Goal: Obtain resource: Download file/media

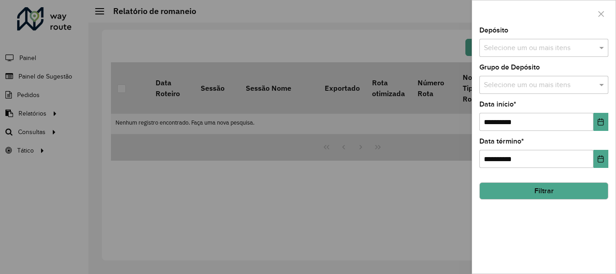
click at [576, 46] on input "text" at bounding box center [538, 48] width 115 height 11
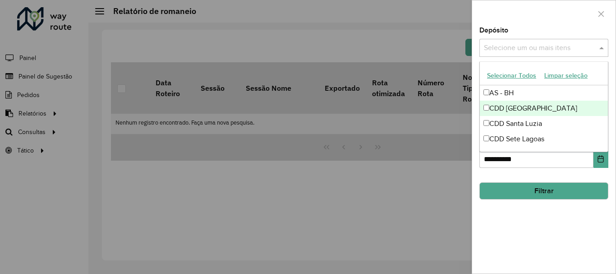
click at [520, 105] on div "CDD [GEOGRAPHIC_DATA]" at bounding box center [544, 108] width 128 height 15
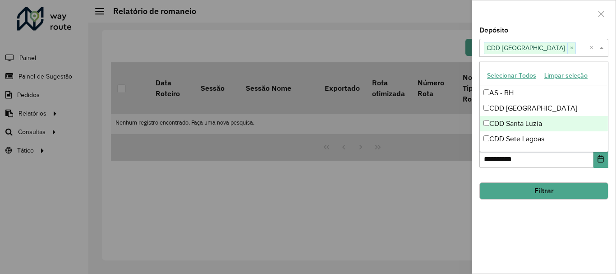
drag, startPoint x: 424, startPoint y: 190, endPoint x: 448, endPoint y: 184, distance: 24.2
click at [424, 191] on div at bounding box center [308, 137] width 616 height 274
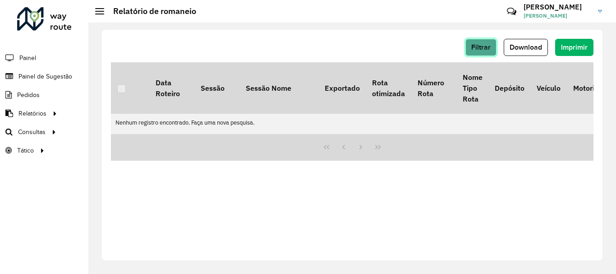
click at [484, 50] on span "Filtrar" at bounding box center [480, 47] width 19 height 8
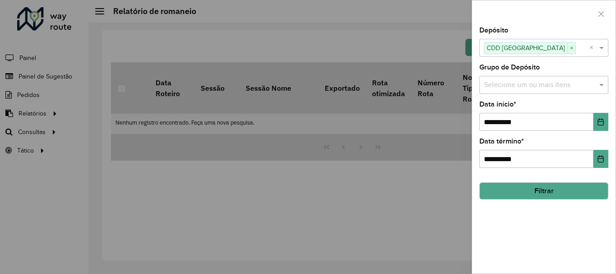
click at [519, 191] on button "Filtrar" at bounding box center [543, 190] width 129 height 17
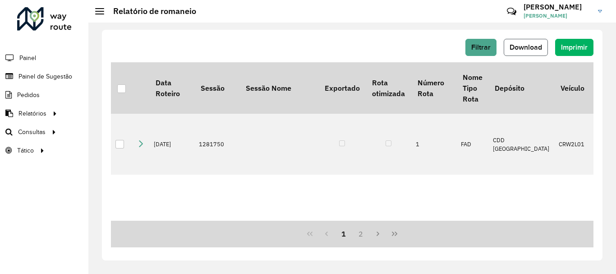
click at [526, 44] on span "Download" at bounding box center [525, 47] width 32 height 8
click at [476, 43] on span "Filtrar" at bounding box center [480, 47] width 19 height 8
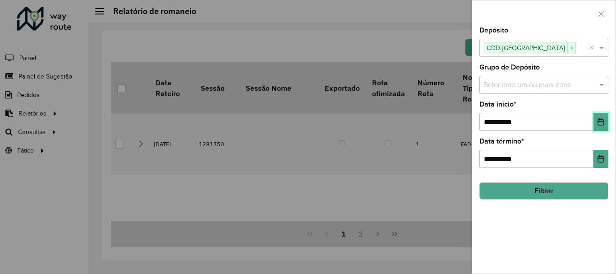
click at [596, 116] on button "Choose Date" at bounding box center [600, 122] width 15 height 18
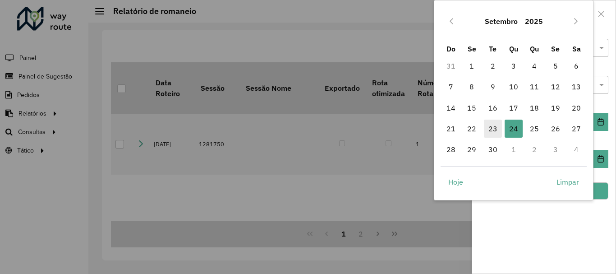
click at [497, 128] on span "23" at bounding box center [493, 128] width 18 height 18
type input "**********"
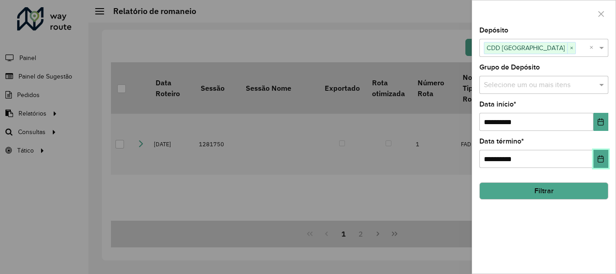
click at [602, 160] on icon "Choose Date" at bounding box center [600, 158] width 7 height 7
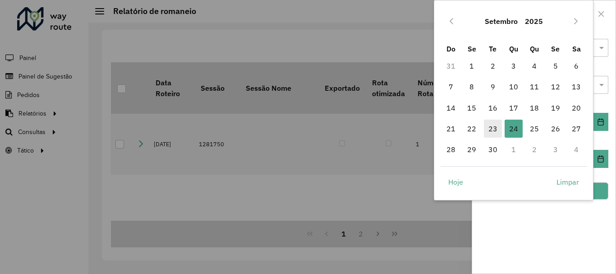
click at [494, 127] on span "23" at bounding box center [493, 128] width 18 height 18
type input "**********"
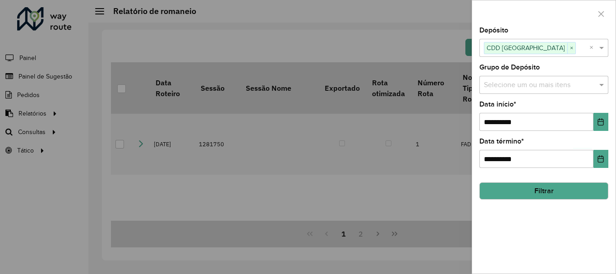
click at [582, 190] on button "Filtrar" at bounding box center [543, 190] width 129 height 17
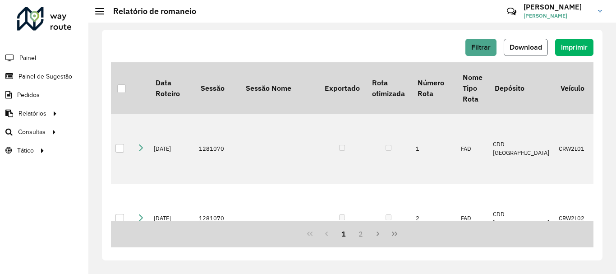
click at [528, 42] on button "Download" at bounding box center [525, 47] width 44 height 17
click at [475, 51] on button "Filtrar" at bounding box center [480, 47] width 31 height 17
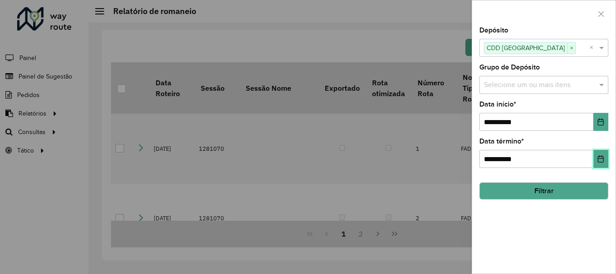
click at [599, 160] on icon "Choose Date" at bounding box center [600, 158] width 7 height 7
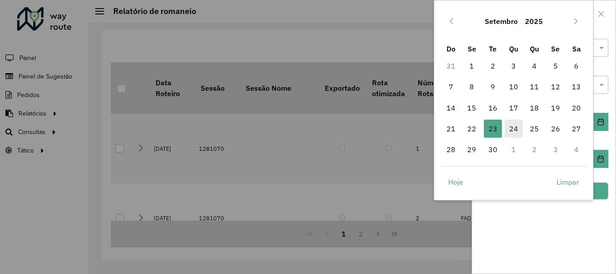
click at [511, 124] on span "24" at bounding box center [513, 128] width 18 height 18
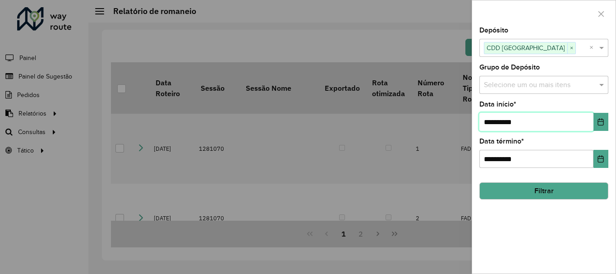
click at [592, 122] on input "**********" at bounding box center [536, 122] width 114 height 18
click at [599, 120] on icon "Choose Date" at bounding box center [601, 121] width 6 height 7
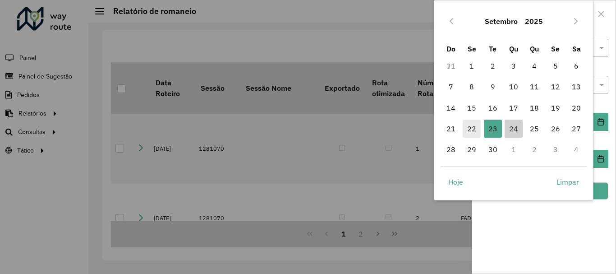
click at [466, 129] on span "22" at bounding box center [471, 128] width 18 height 18
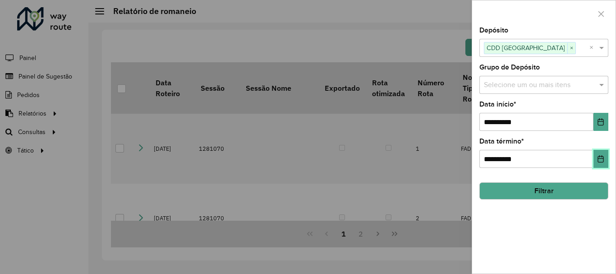
click at [595, 158] on button "Choose Date" at bounding box center [600, 159] width 15 height 18
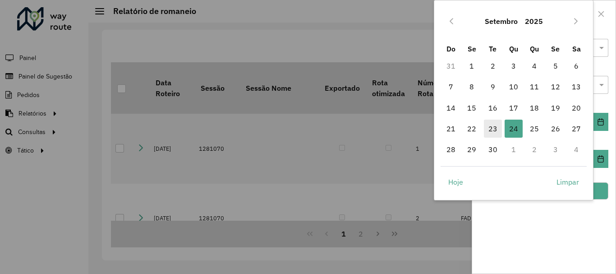
click at [491, 128] on span "23" at bounding box center [493, 128] width 18 height 18
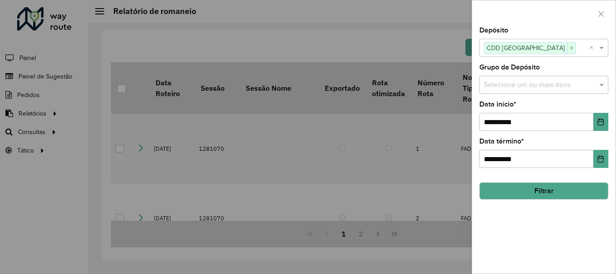
click at [583, 188] on button "Filtrar" at bounding box center [543, 190] width 129 height 17
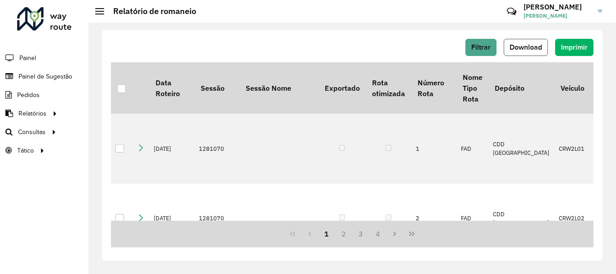
click at [530, 45] on span "Download" at bounding box center [525, 47] width 32 height 8
